Goal: Find specific page/section: Find specific page/section

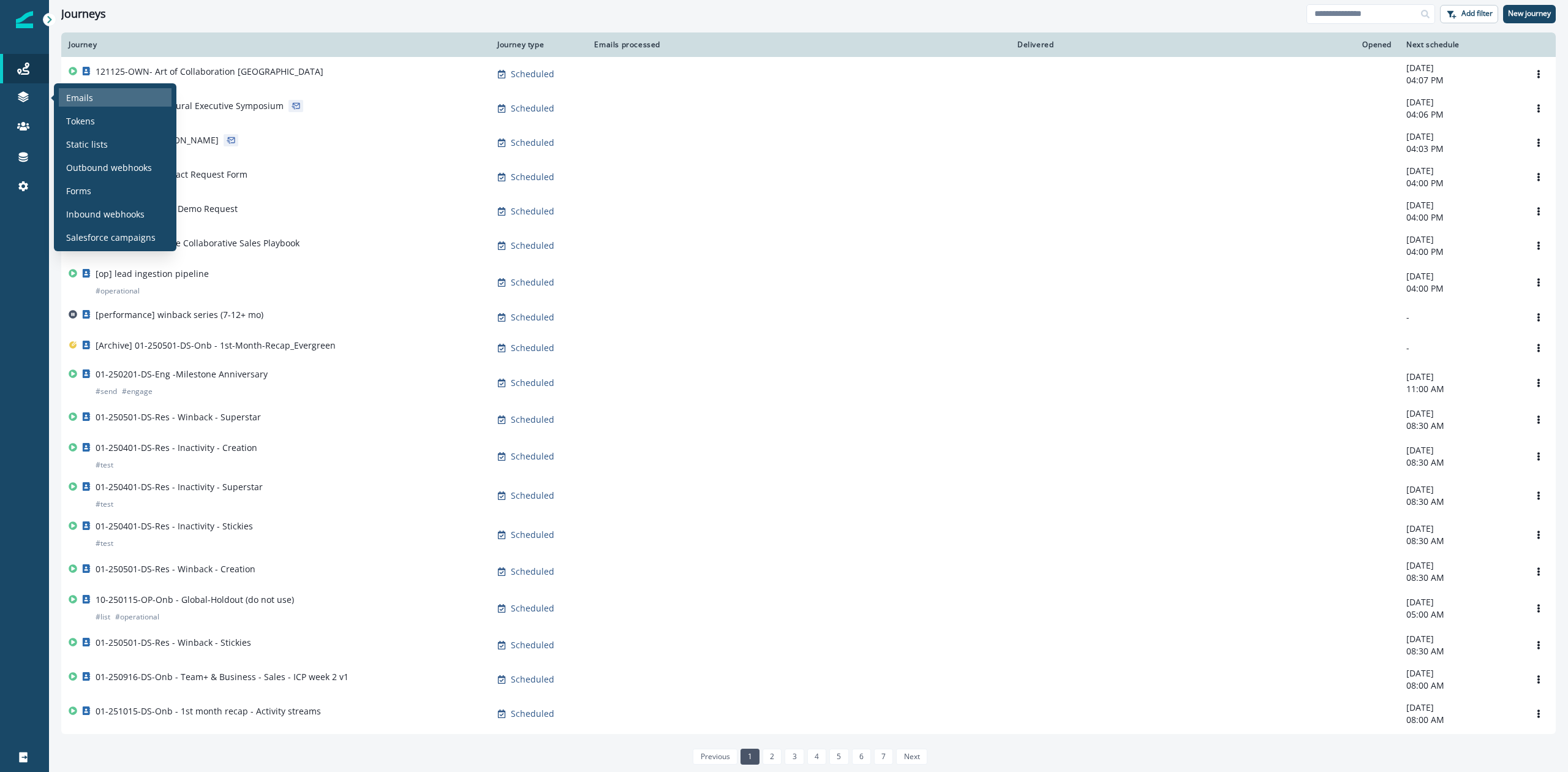
click at [72, 90] on div "Emails" at bounding box center [114, 97] width 113 height 18
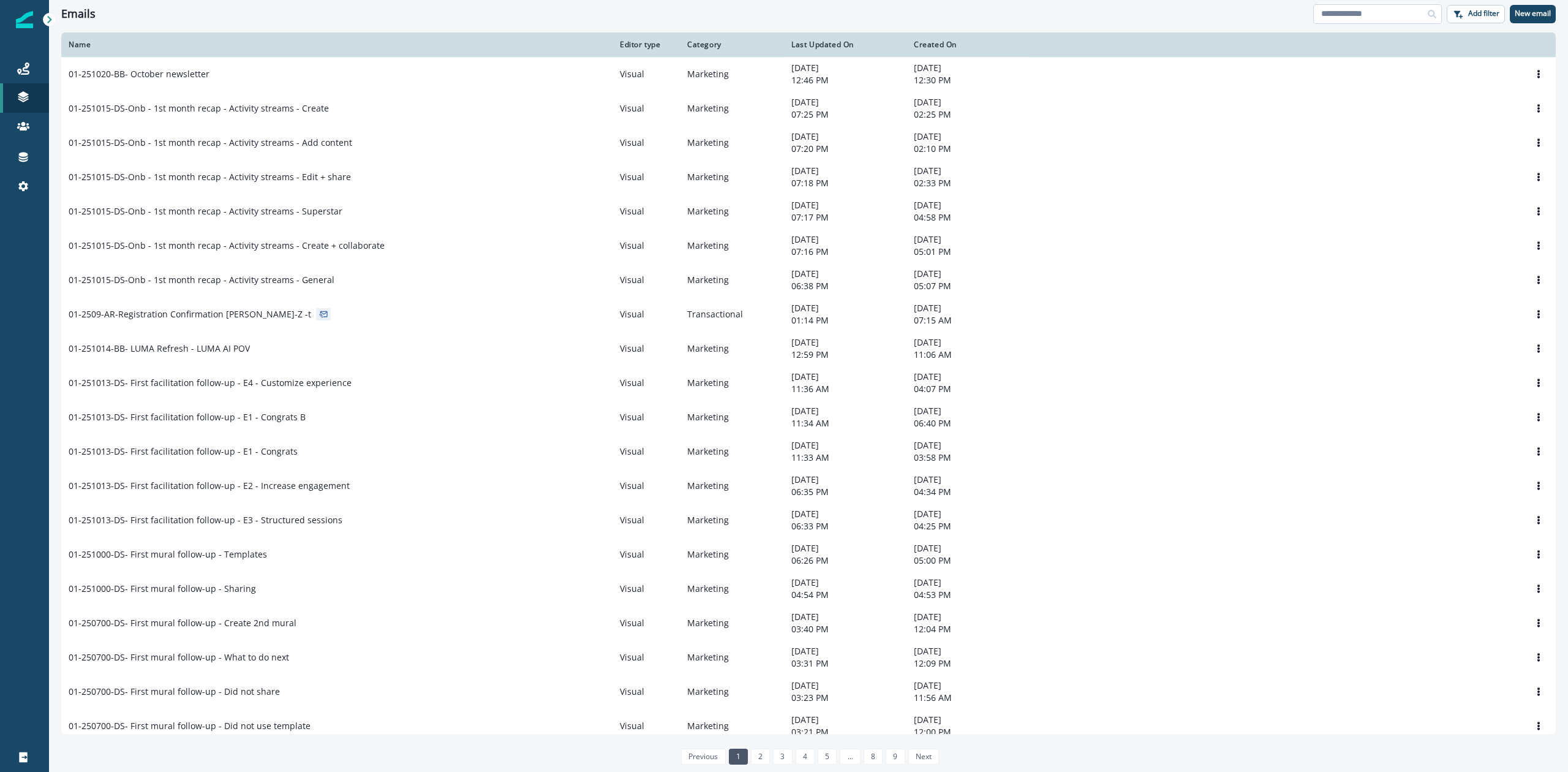
click at [1382, 16] on input at bounding box center [1378, 14] width 128 height 20
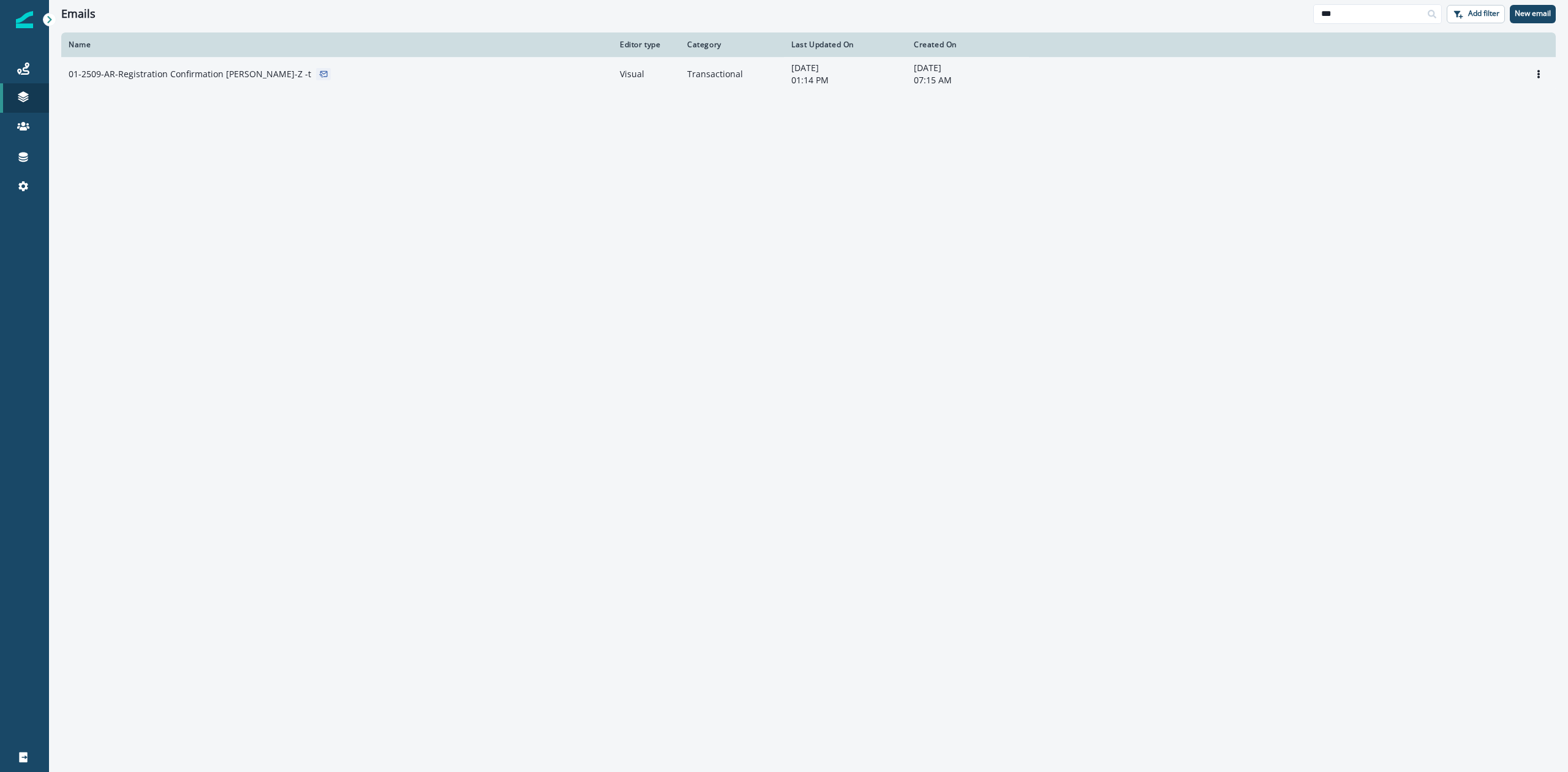
type input "***"
click at [189, 72] on p "01-2509-AR-Registration Confirmation [PERSON_NAME]-Z -t" at bounding box center [190, 74] width 243 height 12
